Goal: Share content: Share content

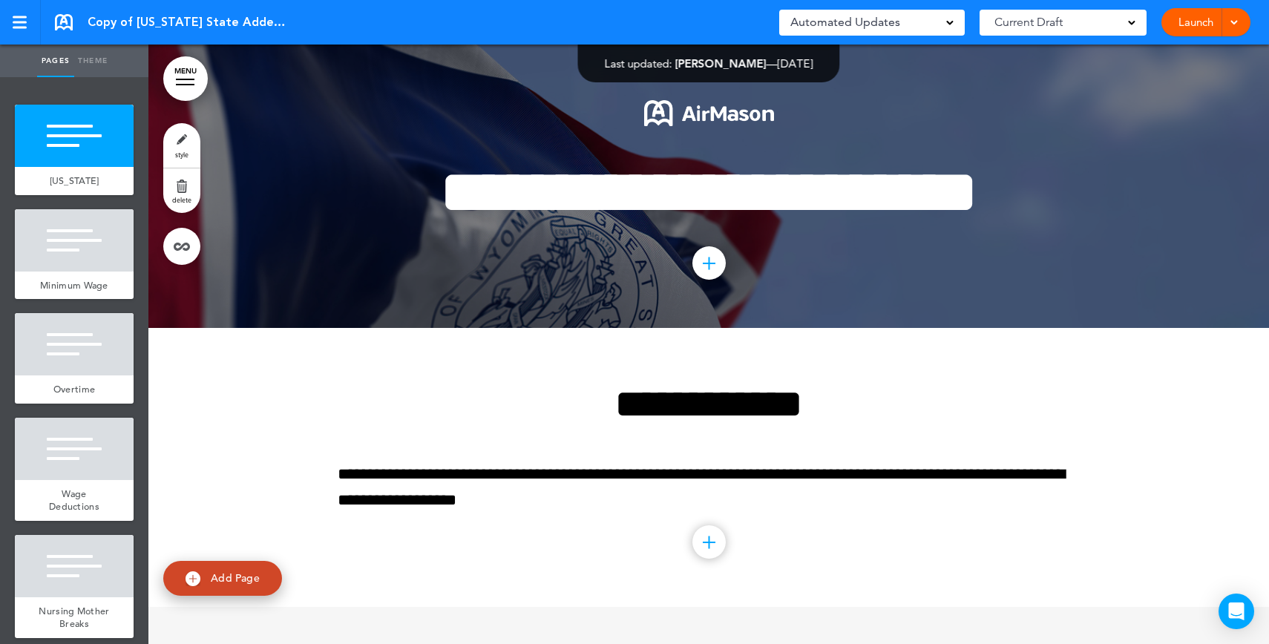
click at [1199, 30] on link "Launch" at bounding box center [1196, 22] width 47 height 28
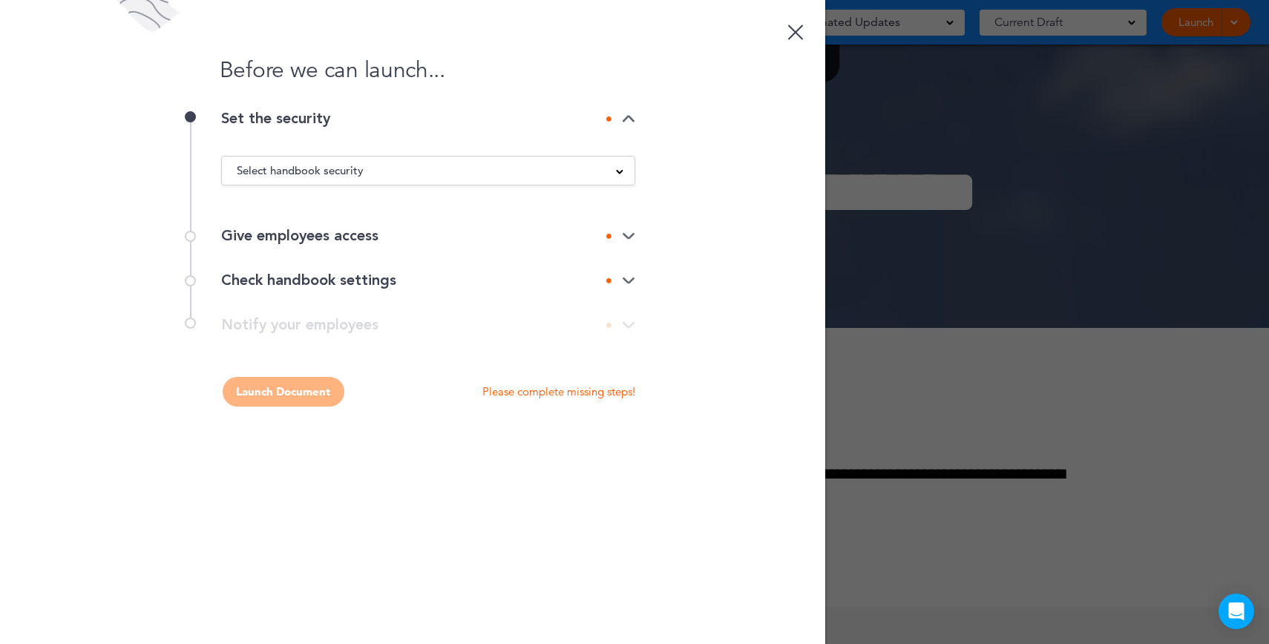
click at [276, 164] on span "Select handbook security" at bounding box center [300, 170] width 127 height 21
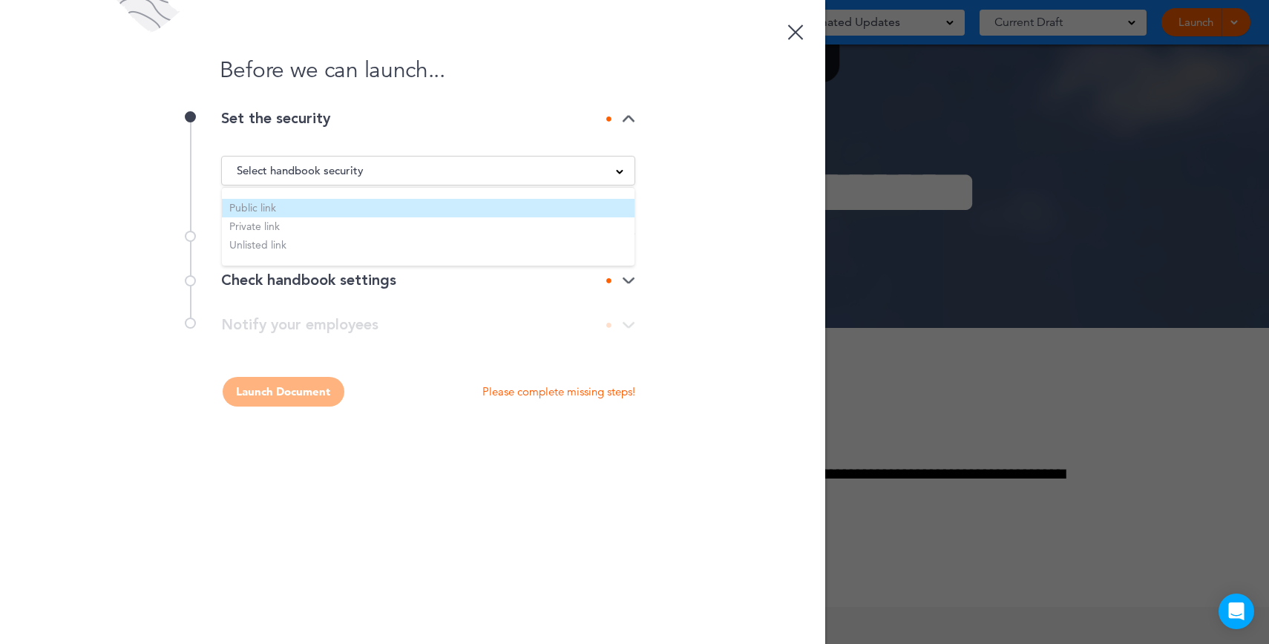
click at [263, 200] on li "Public link" at bounding box center [428, 208] width 413 height 19
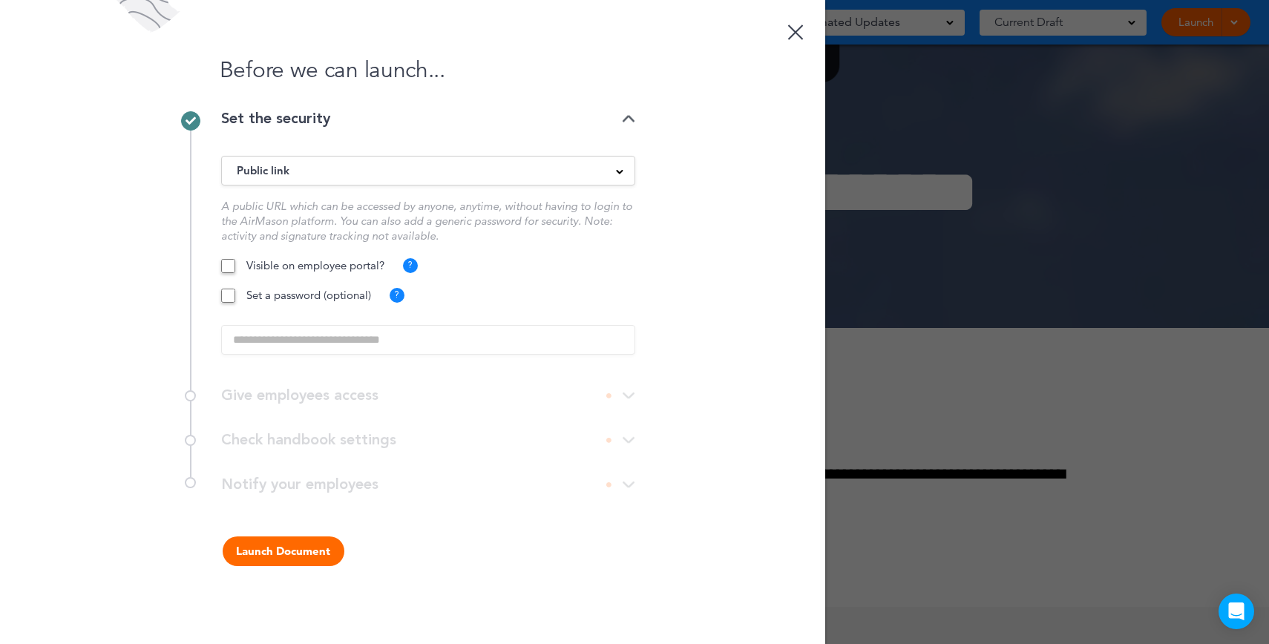
click at [271, 539] on button "Launch Document" at bounding box center [284, 552] width 122 height 30
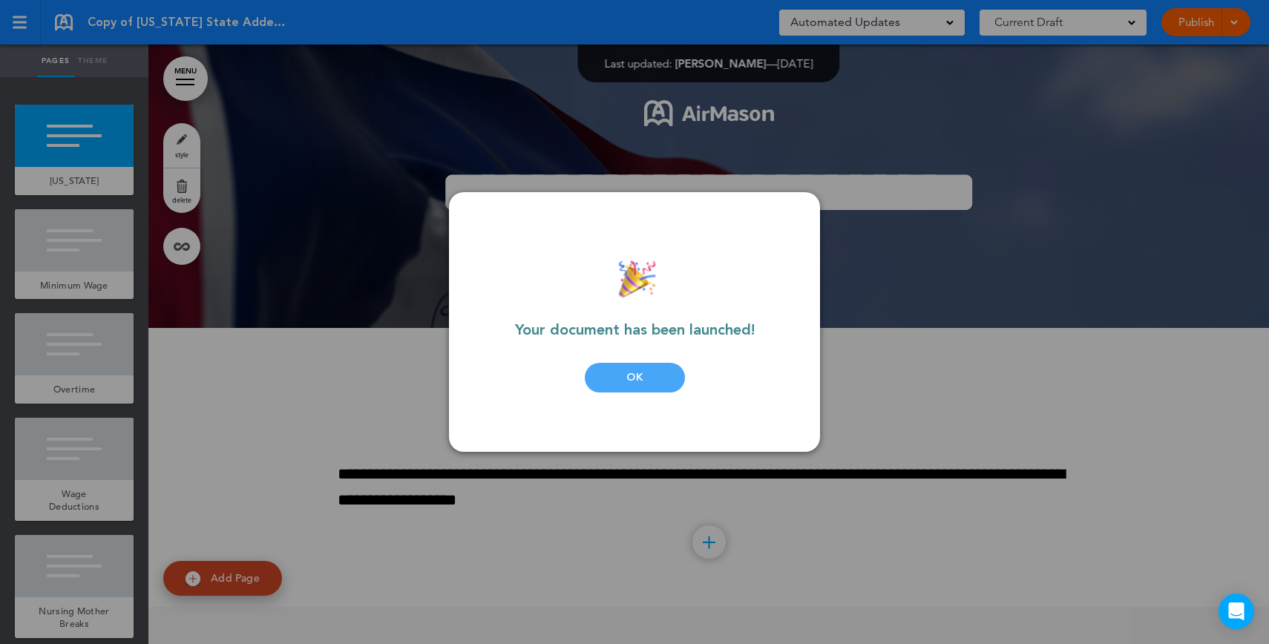
click at [639, 399] on div "Your document has been launched! OK" at bounding box center [634, 322] width 282 height 200
click at [643, 385] on div "OK" at bounding box center [635, 378] width 100 height 30
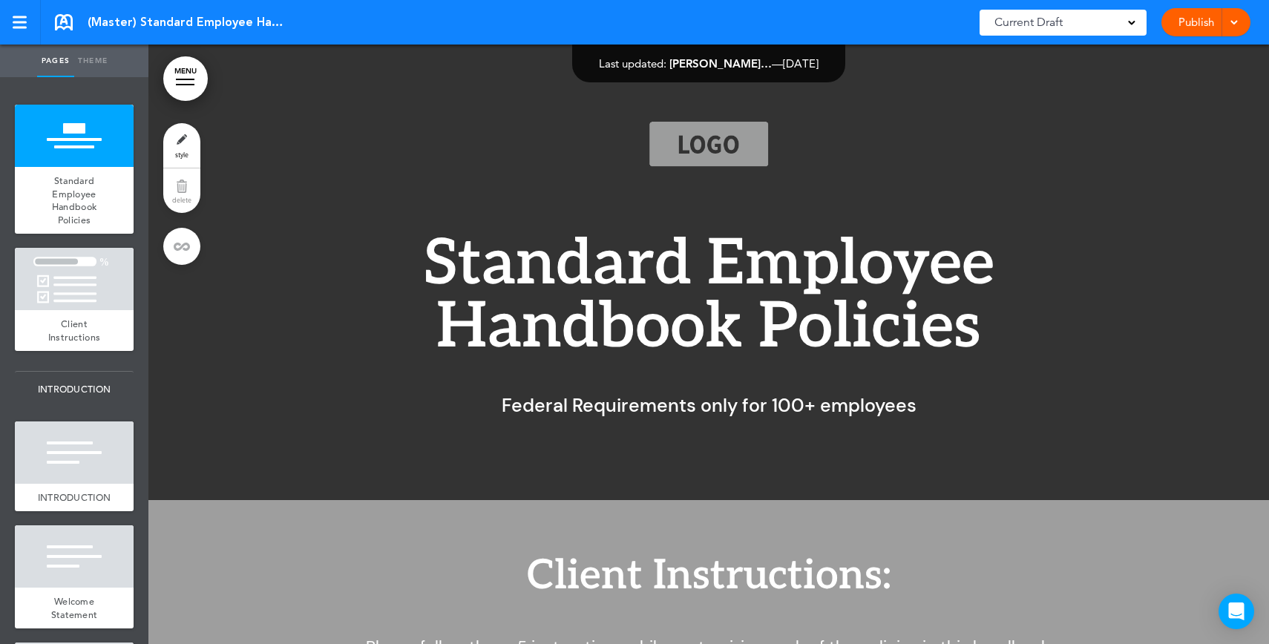
click at [1181, 22] on link "Publish" at bounding box center [1196, 22] width 47 height 28
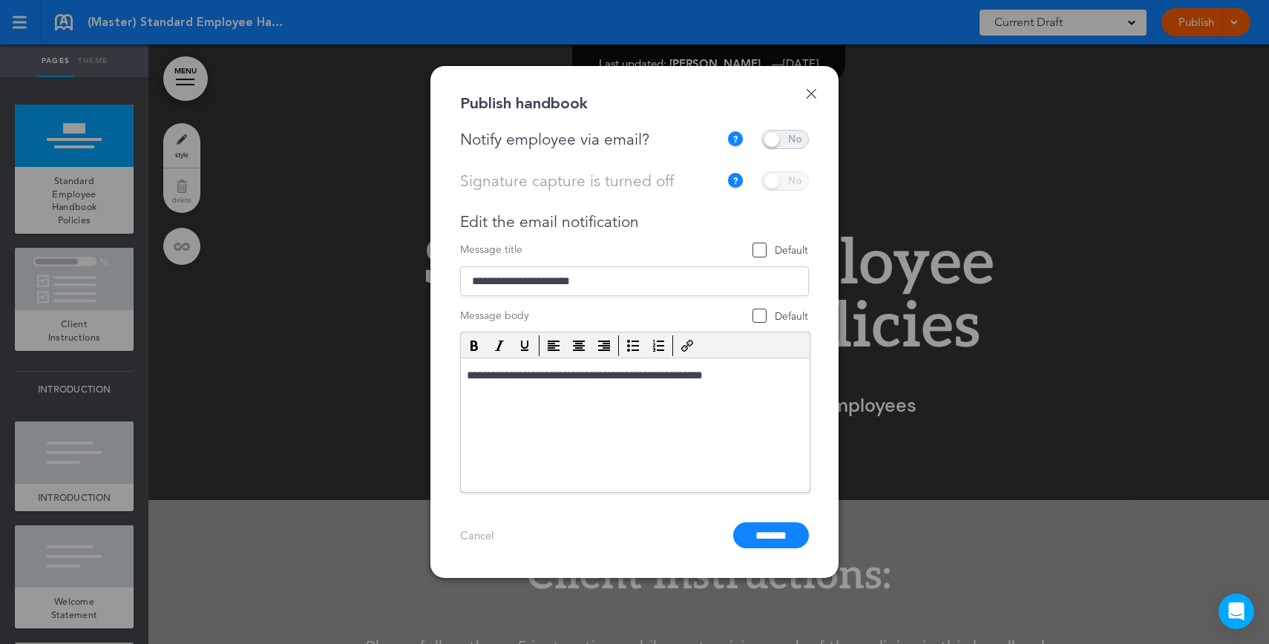
click at [784, 542] on input "*******" at bounding box center [771, 535] width 76 height 26
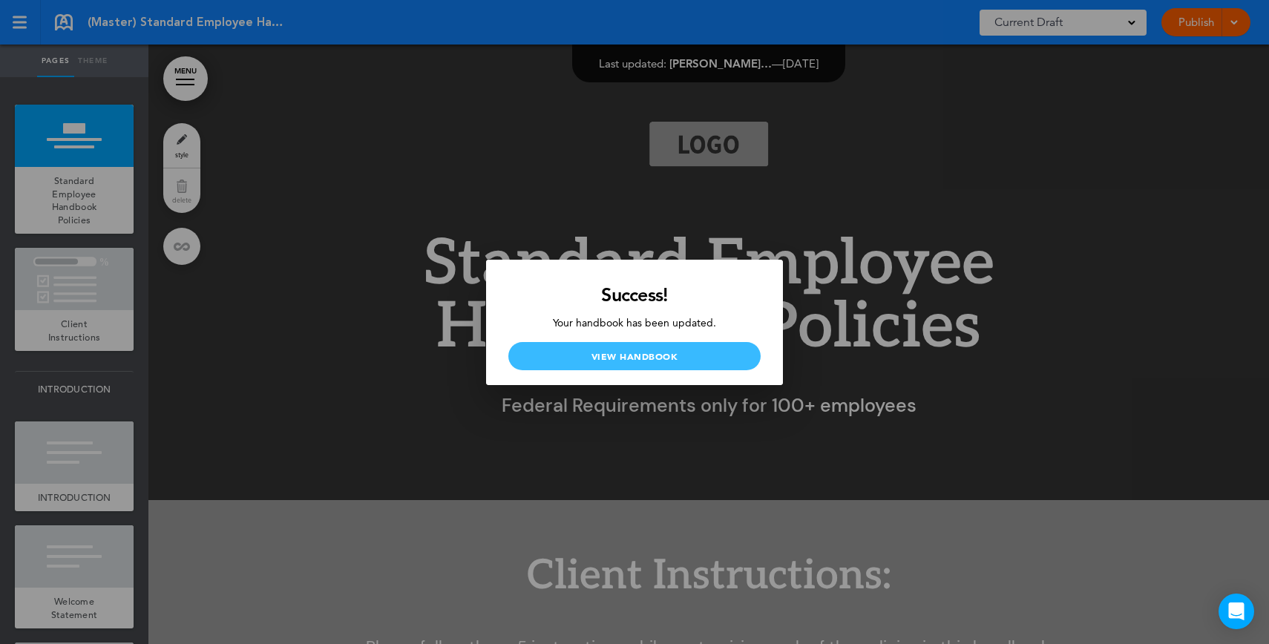
click at [707, 354] on link "View Handbook" at bounding box center [634, 356] width 252 height 28
click at [744, 176] on div at bounding box center [634, 322] width 1269 height 644
